Goal: Navigation & Orientation: Find specific page/section

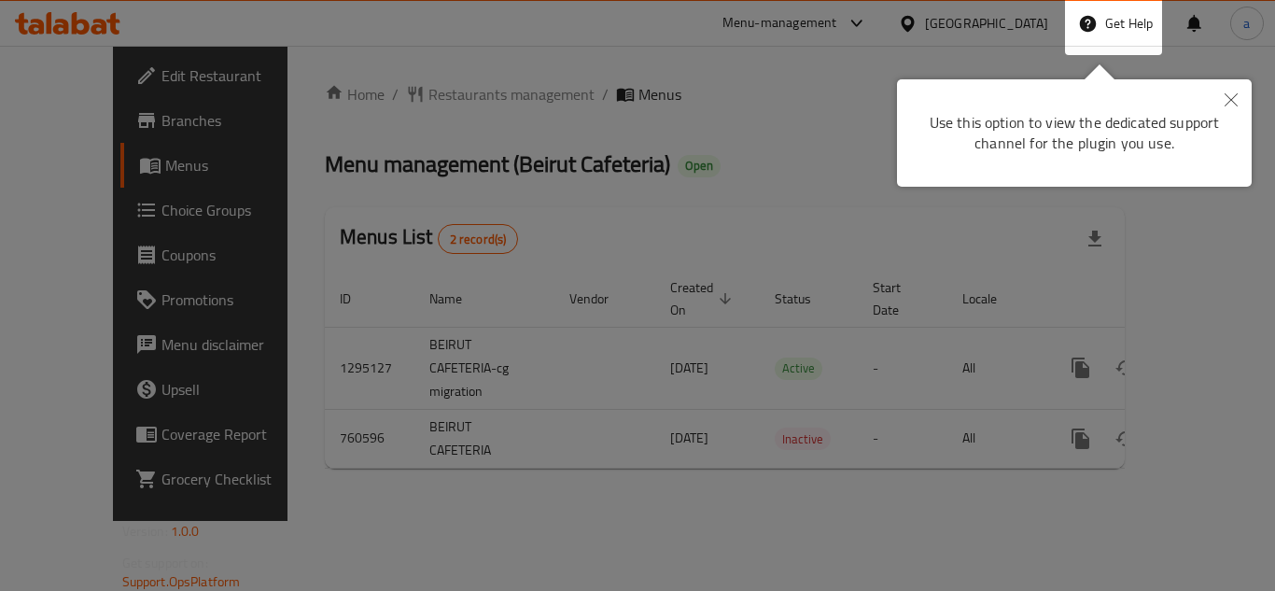
click at [1240, 94] on button "Close" at bounding box center [1231, 100] width 41 height 43
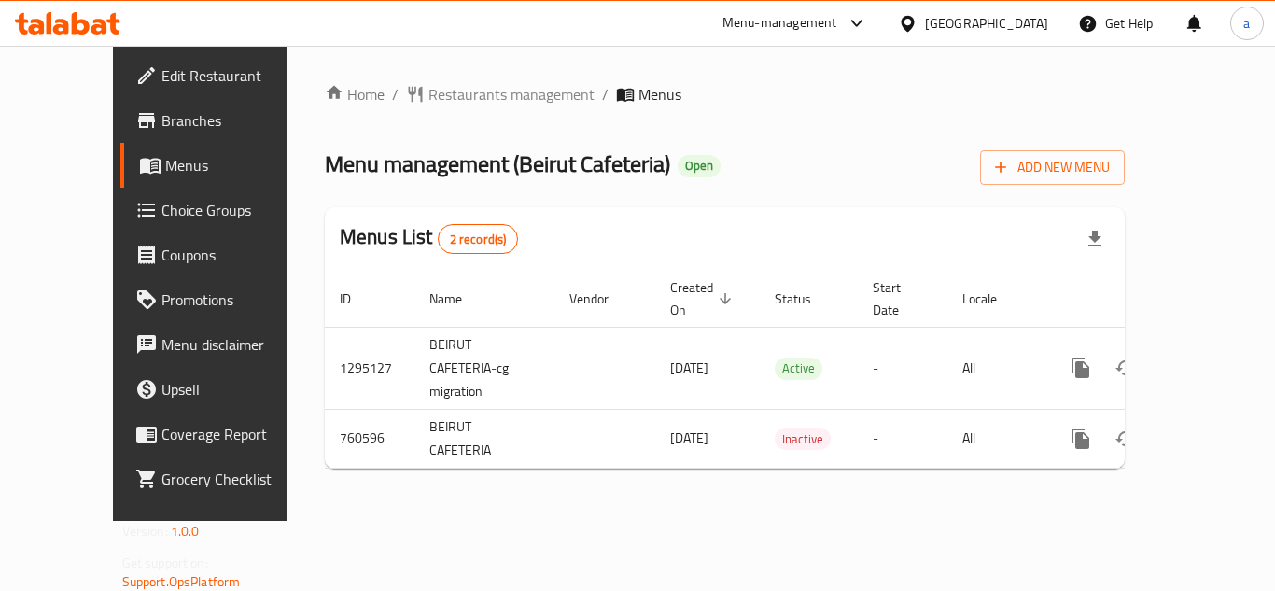
click at [989, 18] on div "[GEOGRAPHIC_DATA]" at bounding box center [986, 23] width 123 height 21
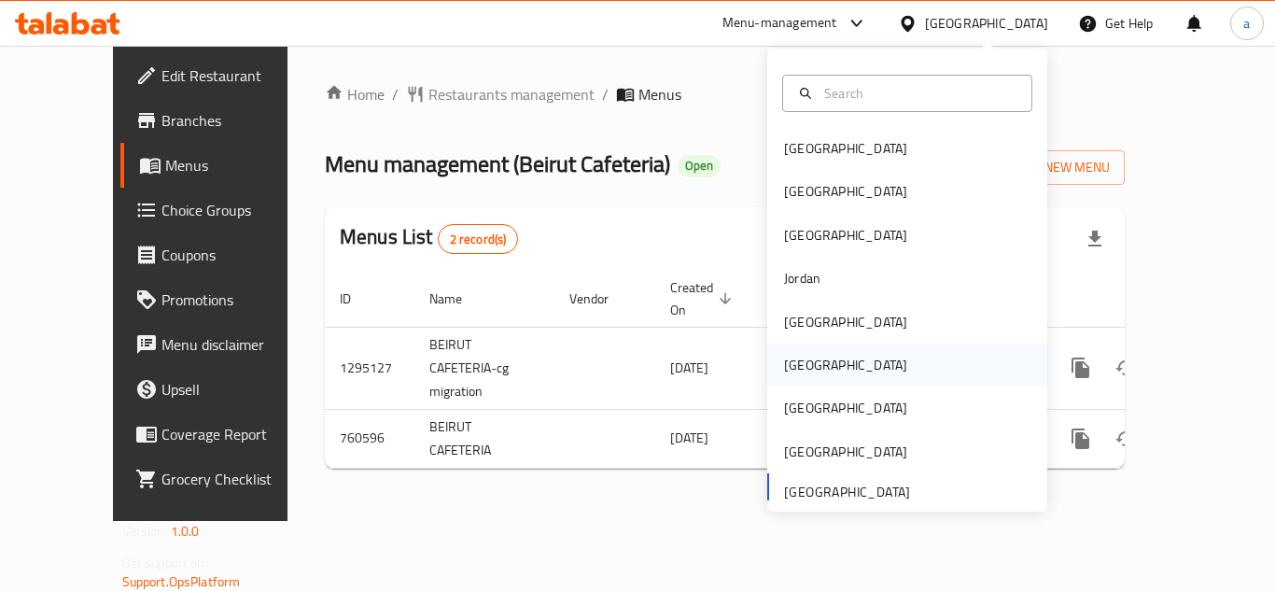
click at [784, 361] on div "[GEOGRAPHIC_DATA]" at bounding box center [845, 365] width 123 height 21
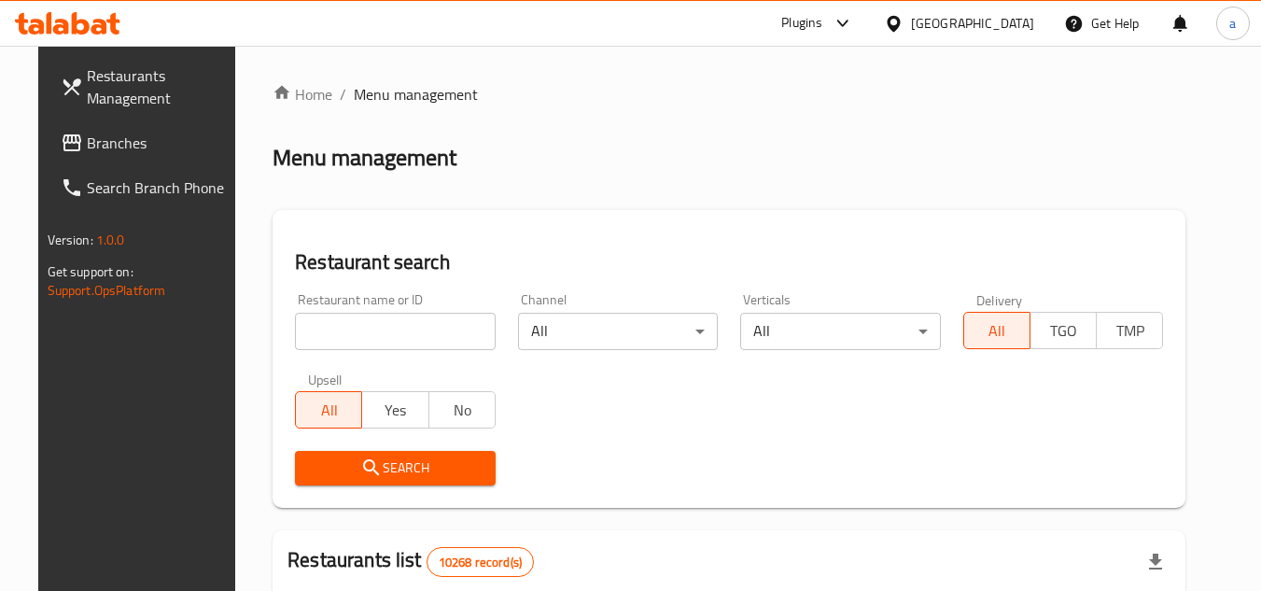
click at [87, 137] on span "Branches" at bounding box center [160, 143] width 147 height 22
